Goal: Task Accomplishment & Management: Complete application form

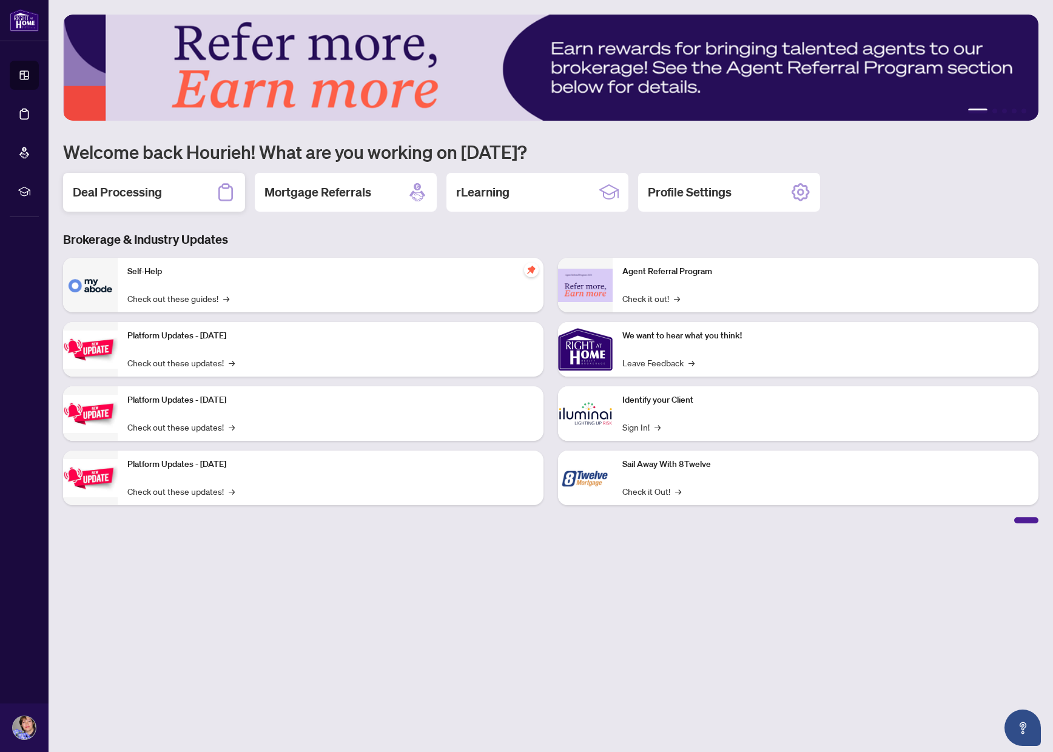
click at [163, 204] on div "Deal Processing" at bounding box center [154, 192] width 182 height 39
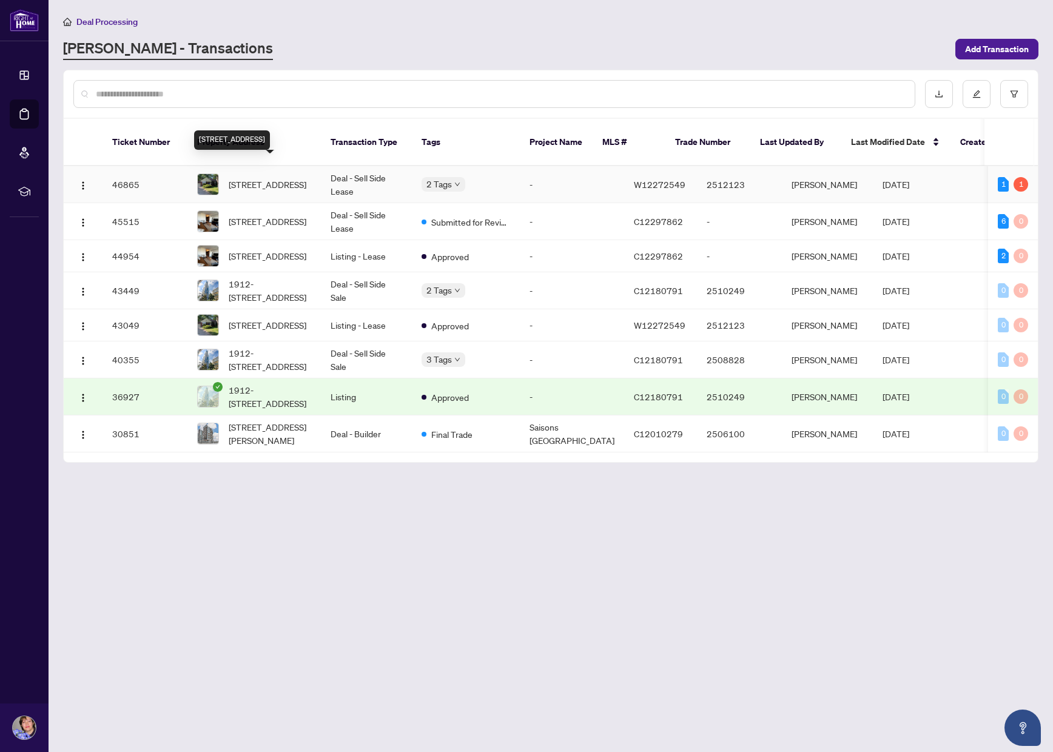
click at [254, 178] on span "[STREET_ADDRESS]" at bounding box center [268, 184] width 78 height 13
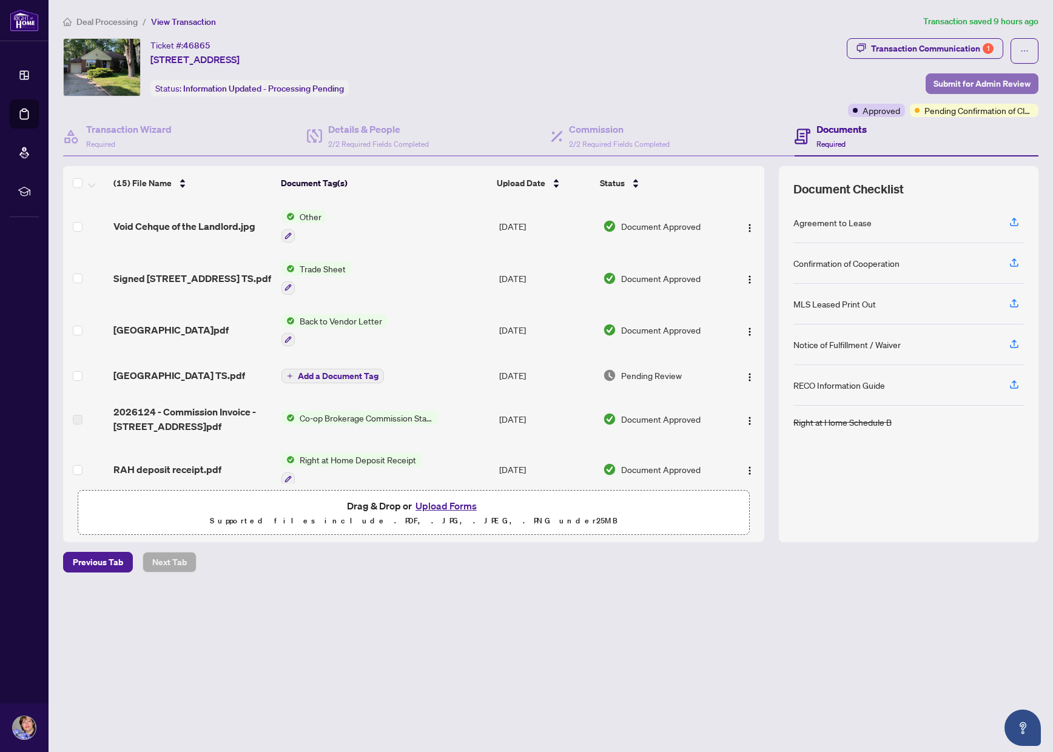
click at [971, 85] on span "Submit for Admin Review" at bounding box center [981, 83] width 97 height 19
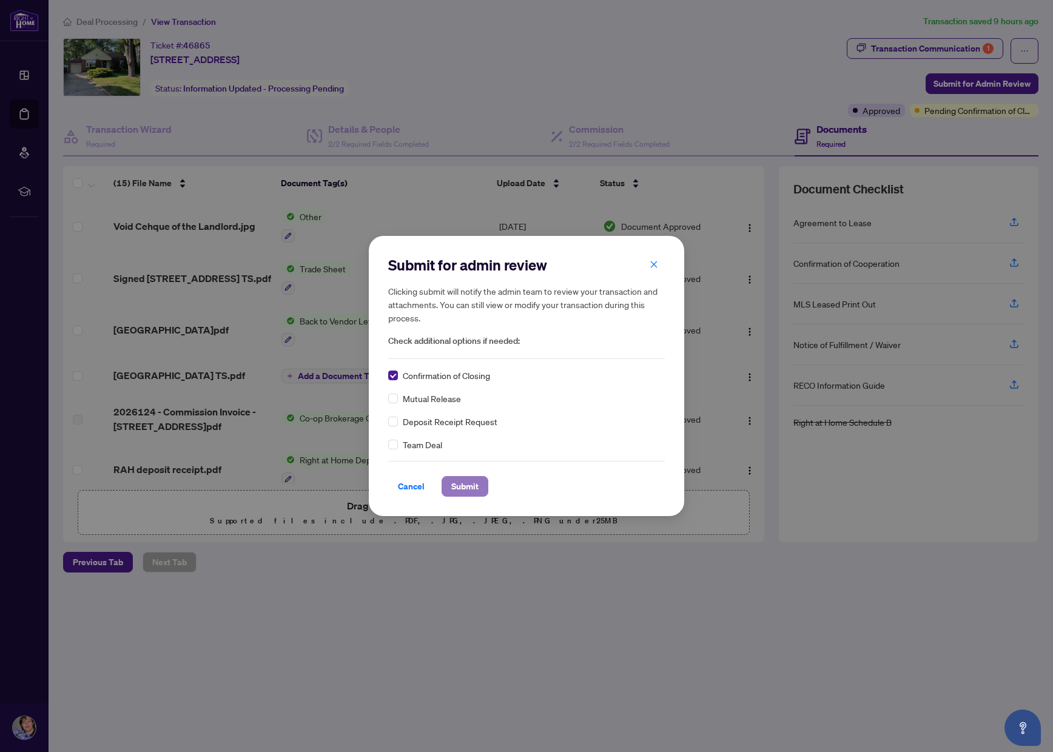
click at [462, 490] on span "Submit" at bounding box center [464, 486] width 27 height 19
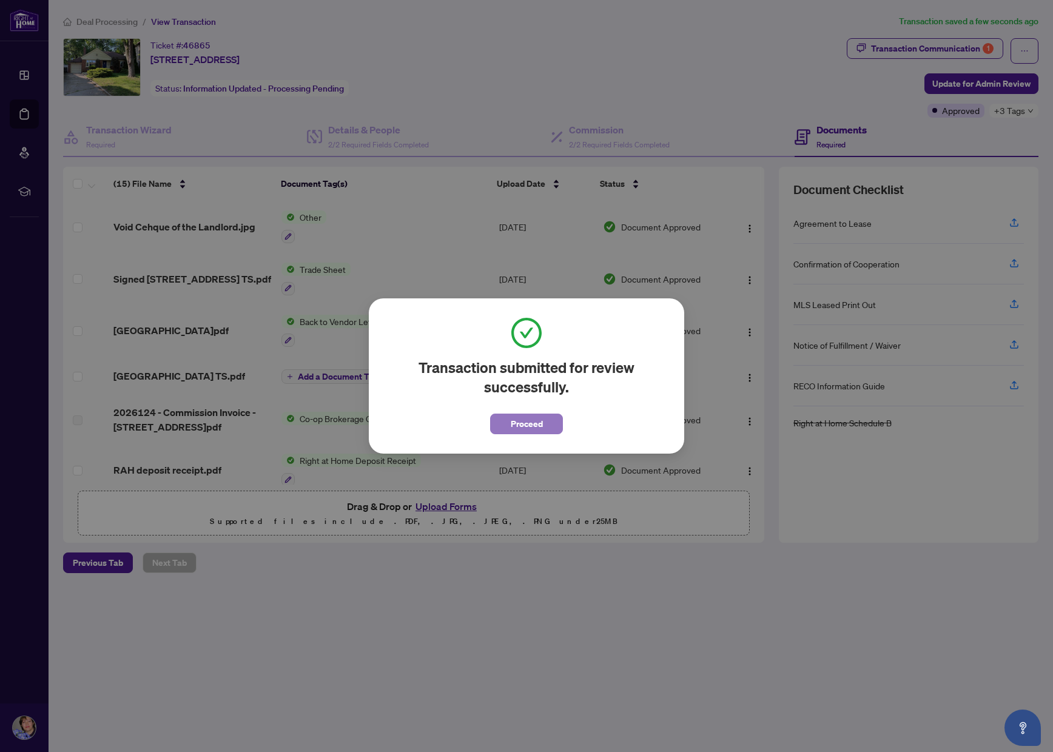
click at [505, 421] on button "Proceed" at bounding box center [526, 423] width 73 height 21
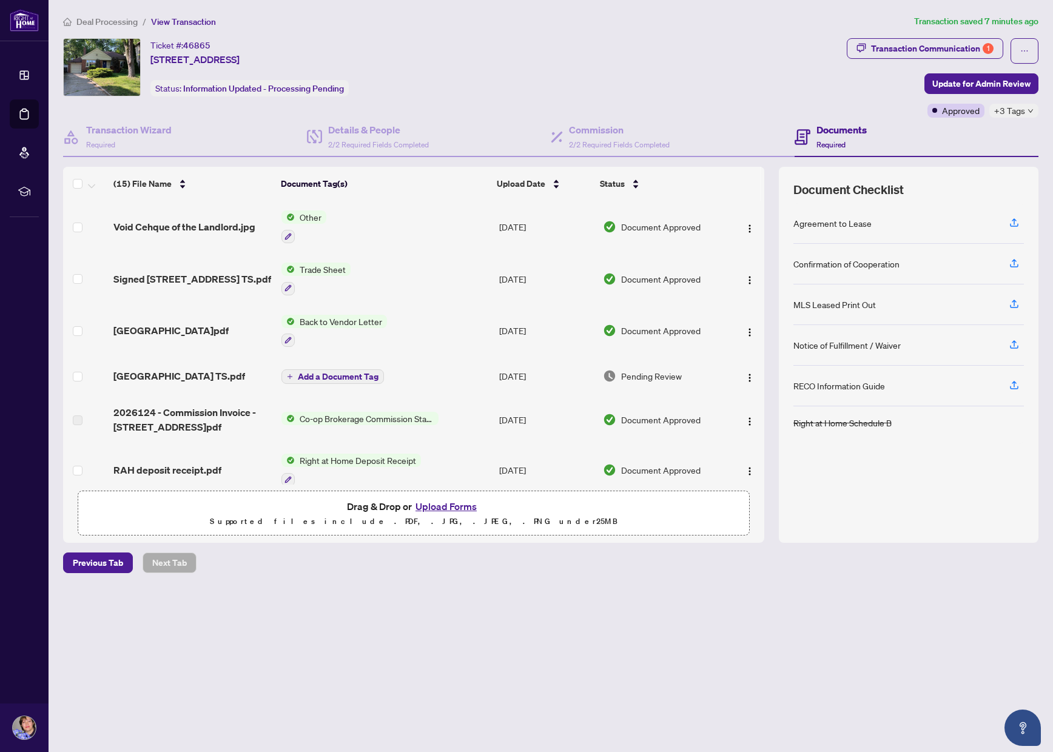
click at [430, 507] on button "Upload Forms" at bounding box center [446, 506] width 69 height 16
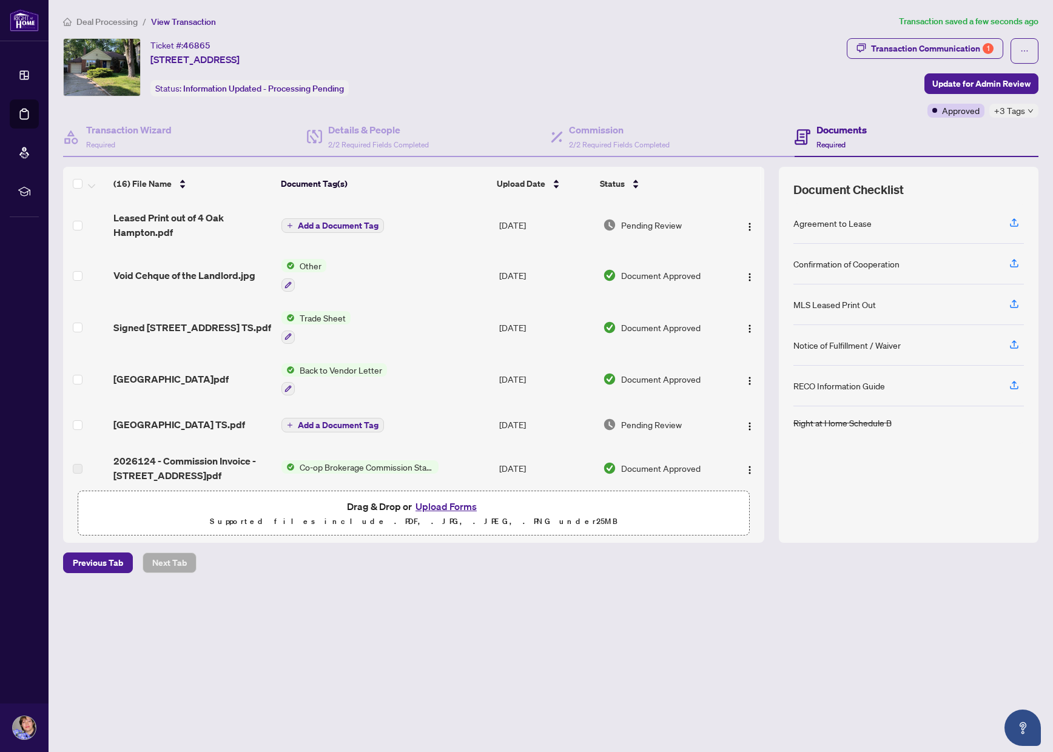
click at [340, 224] on span "Add a Document Tag" at bounding box center [338, 225] width 81 height 8
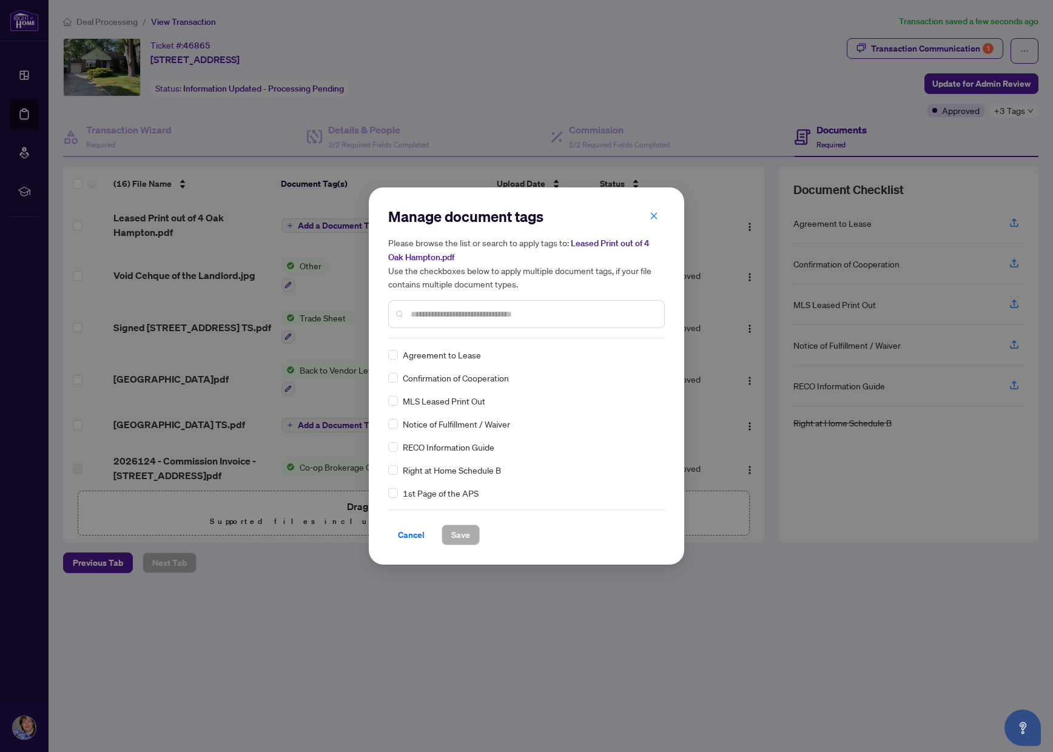
click at [443, 303] on div at bounding box center [526, 314] width 276 height 28
click at [438, 309] on input "text" at bounding box center [532, 313] width 244 height 13
click at [455, 529] on span "Save" at bounding box center [460, 534] width 19 height 19
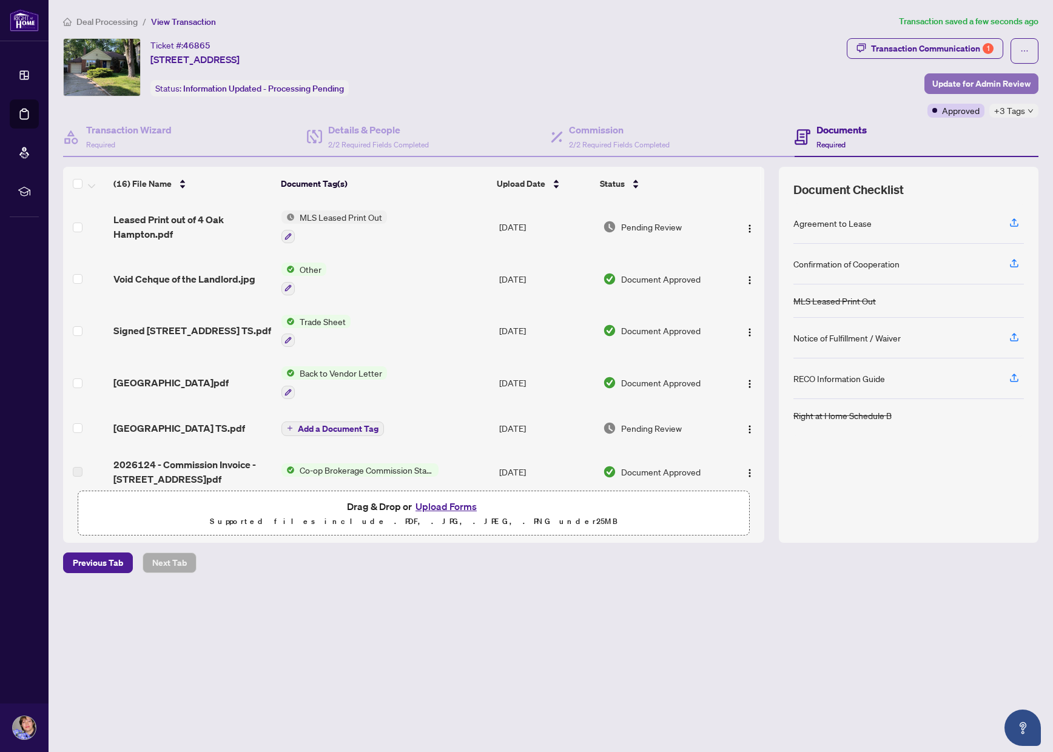
click at [981, 80] on span "Update for Admin Review" at bounding box center [981, 83] width 98 height 19
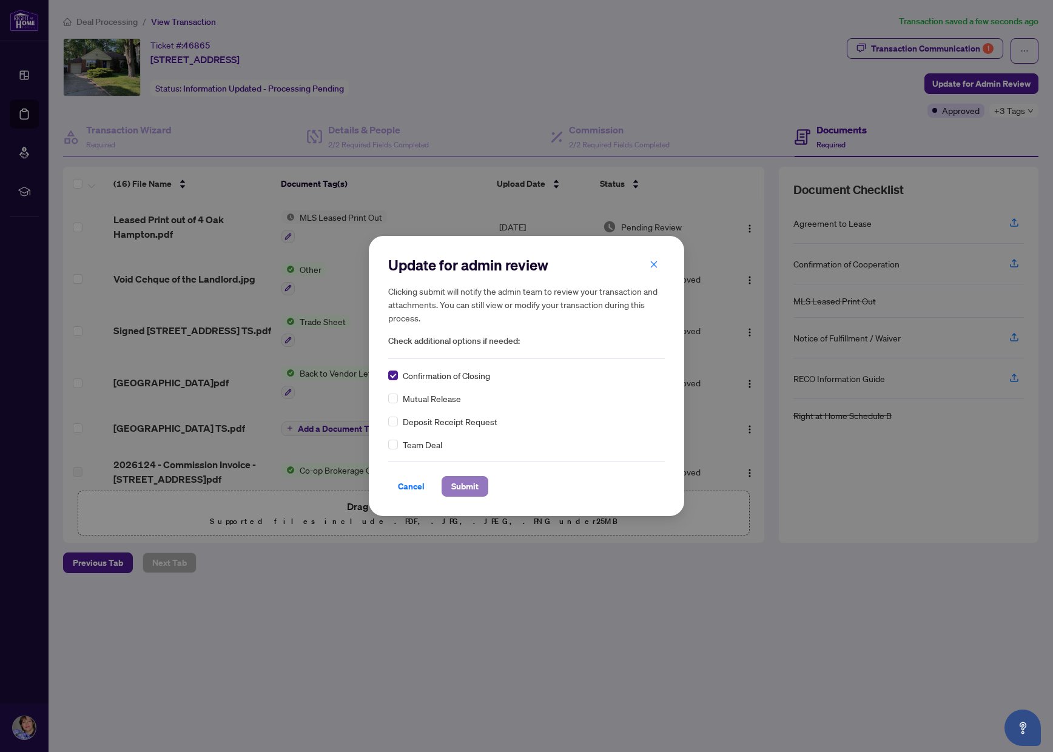
click at [460, 483] on span "Submit" at bounding box center [464, 486] width 27 height 19
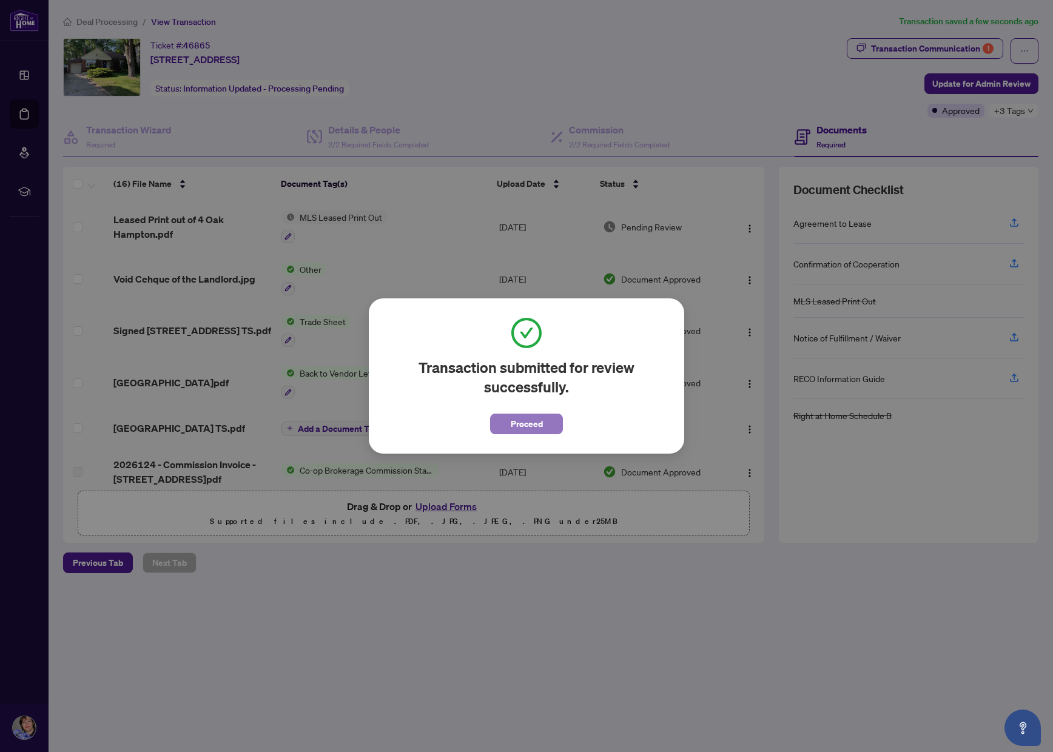
click at [525, 415] on span "Proceed" at bounding box center [526, 423] width 32 height 19
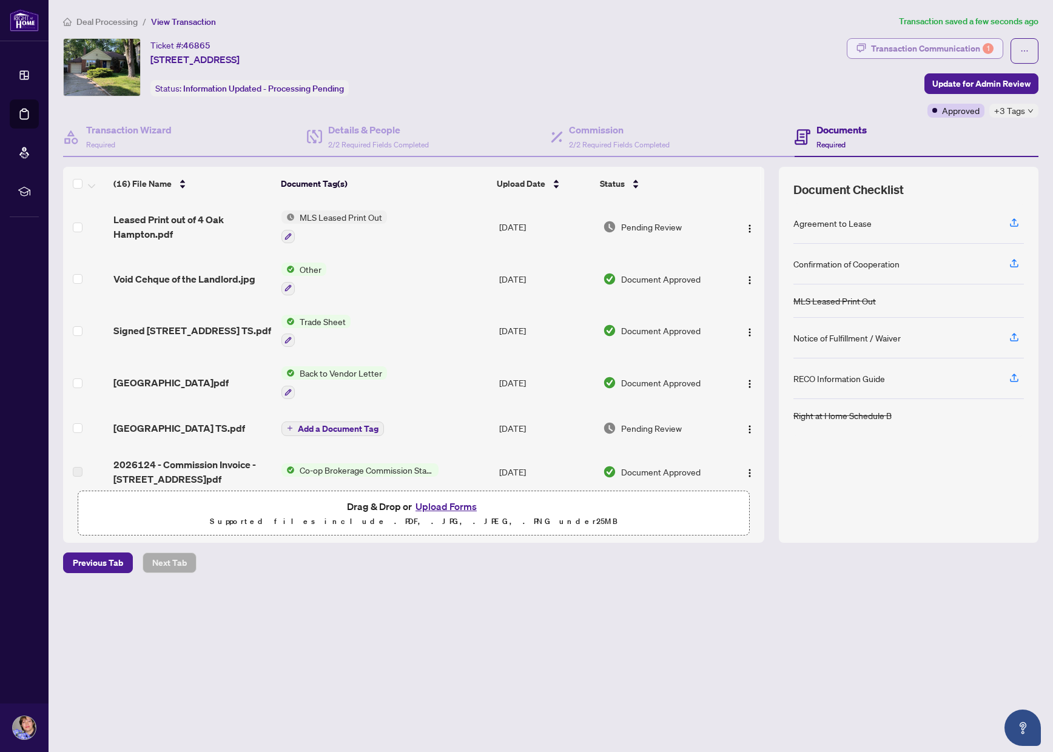
click at [921, 42] on div "Transaction Communication 1" at bounding box center [932, 48] width 122 height 19
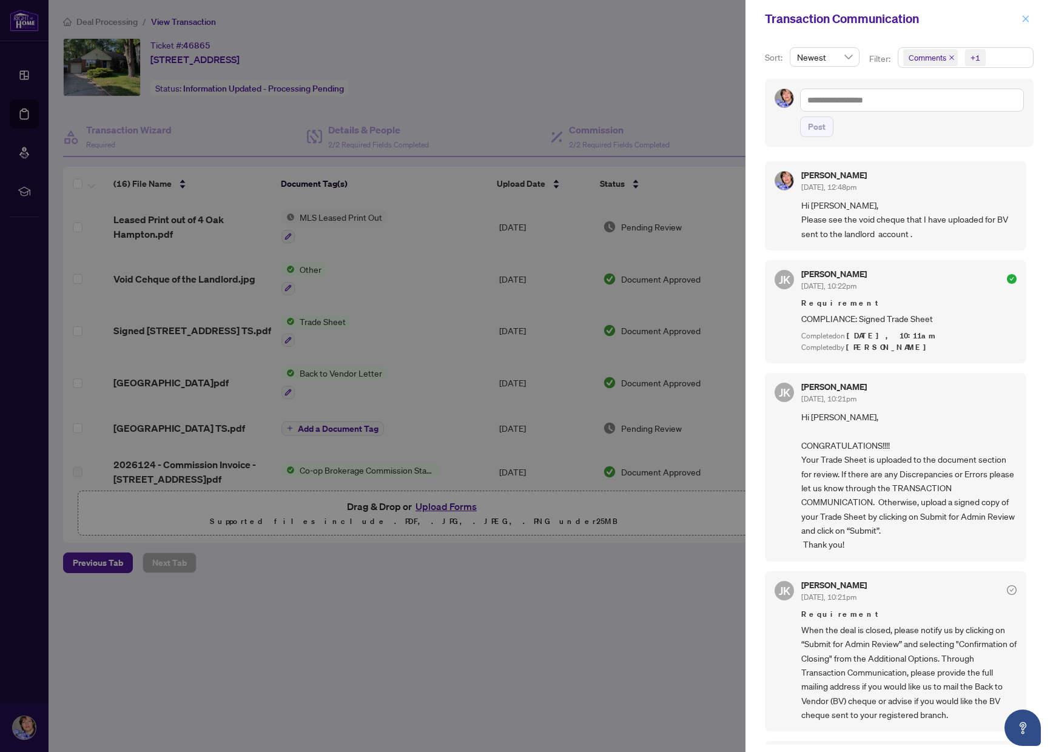
click at [1026, 21] on icon "close" at bounding box center [1025, 19] width 8 height 8
